Goal: Task Accomplishment & Management: Complete application form

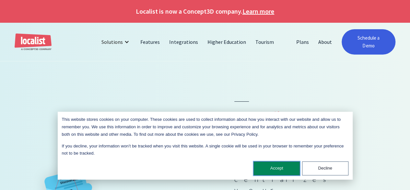
click at [279, 171] on button "Accept" at bounding box center [276, 168] width 46 height 14
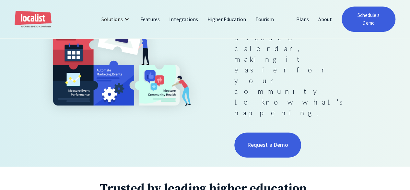
scroll to position [227, 0]
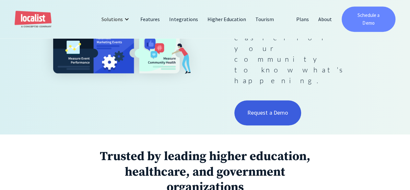
click at [357, 11] on link "Schedule a Demo" at bounding box center [368, 18] width 54 height 25
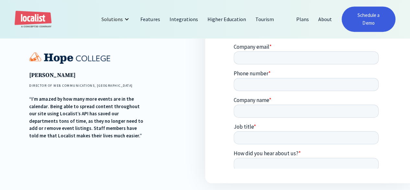
scroll to position [97, 0]
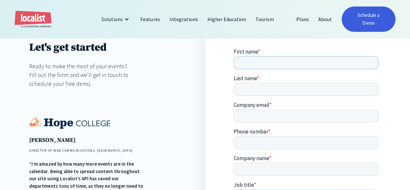
drag, startPoint x: 254, startPoint y: 63, endPoint x: 251, endPoint y: 62, distance: 3.9
click at [253, 62] on input "First name *" at bounding box center [306, 62] width 145 height 13
type input "Johanna"
click at [339, 82] on input "Last name *" at bounding box center [306, 88] width 145 height 13
type input "MIck"
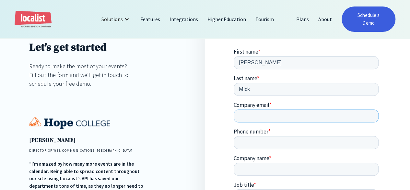
click at [281, 109] on input "Company email *" at bounding box center [306, 115] width 145 height 13
type input "e-mick@uniandes.edu.co"
drag, startPoint x: 319, startPoint y: 61, endPoint x: 339, endPoint y: 75, distance: 25.0
click at [319, 82] on input "MIck" at bounding box center [306, 88] width 145 height 13
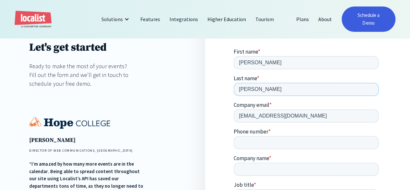
type input "Mick"
click at [319, 135] on input "Phone number *" at bounding box center [306, 141] width 145 height 13
type input "312333555555"
click at [272, 162] on input "Company name *" at bounding box center [306, 168] width 145 height 13
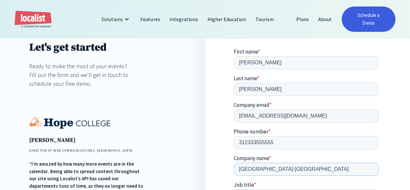
scroll to position [0, 29]
type input "Universidad de los Andes-Colombia"
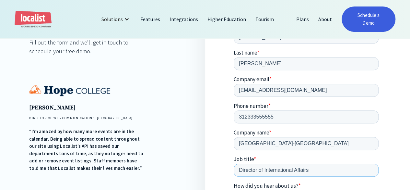
type input "Director of International Affairs"
type input "chatgpt"
